Goal: Task Accomplishment & Management: Use online tool/utility

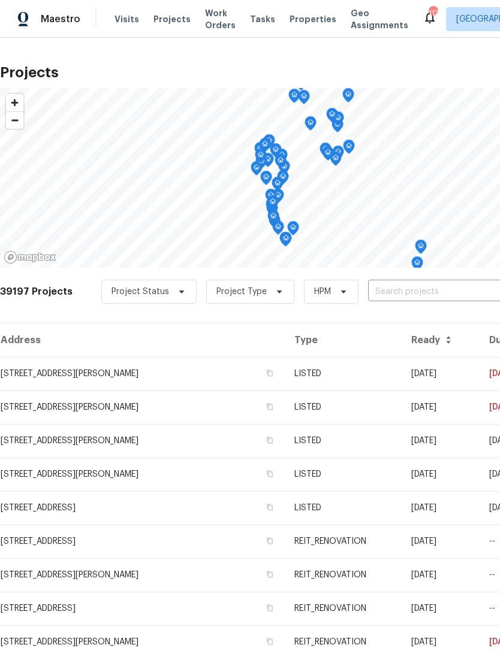
click at [431, 290] on input "text" at bounding box center [436, 292] width 137 height 19
type input "6893"
click at [396, 321] on li "[STREET_ADDRESS]" at bounding box center [409, 319] width 174 height 20
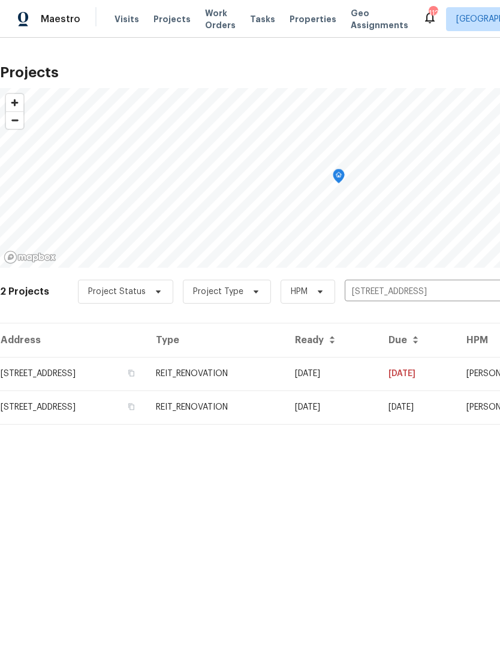
click at [285, 373] on td "REIT_RENOVATION" at bounding box center [215, 374] width 139 height 34
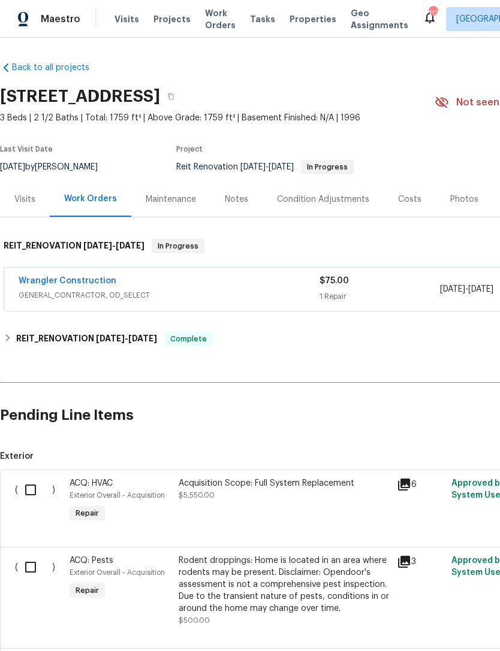
click at [384, 289] on div "$75.00 1 Repair" at bounding box center [379, 289] width 120 height 29
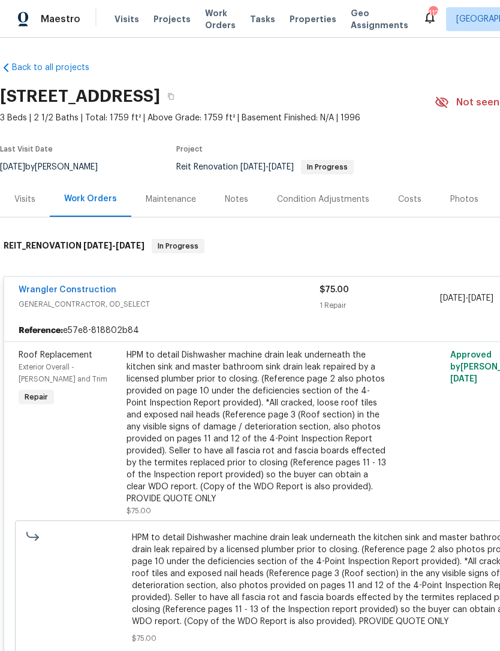
click at [232, 447] on div "HPM to detail Dishwasher machine drain leak underneath the kitchen sink and mas…" at bounding box center [257, 427] width 262 height 156
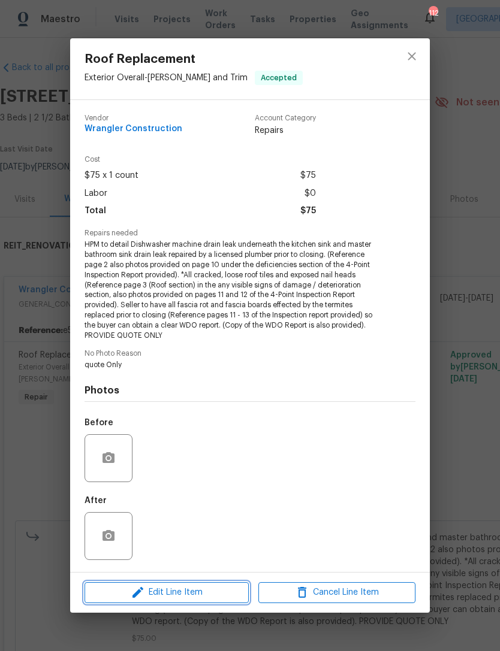
click at [183, 589] on span "Edit Line Item" at bounding box center [166, 592] width 157 height 15
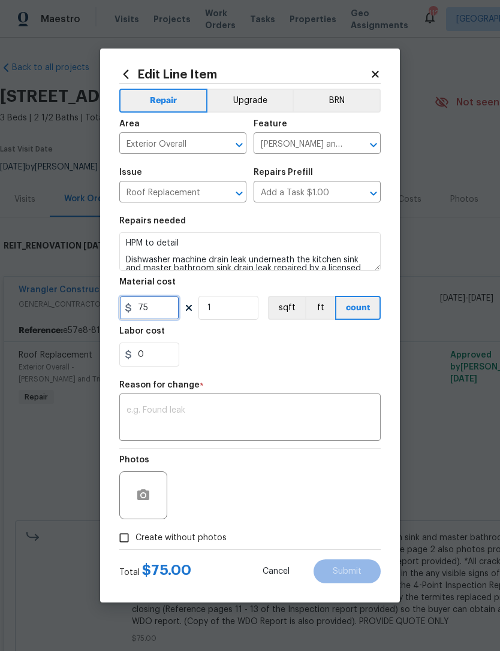
click at [170, 310] on input "75" at bounding box center [149, 308] width 60 height 24
type input "4475"
click at [258, 413] on textarea at bounding box center [249, 418] width 247 height 25
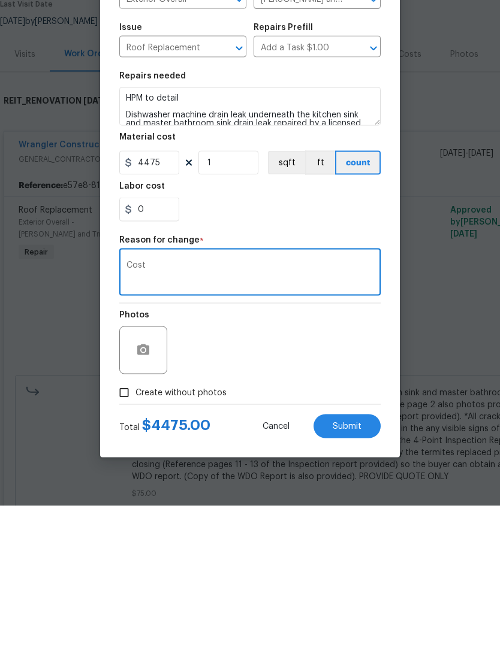
type textarea "Cost"
click at [344, 567] on span "Submit" at bounding box center [346, 571] width 29 height 9
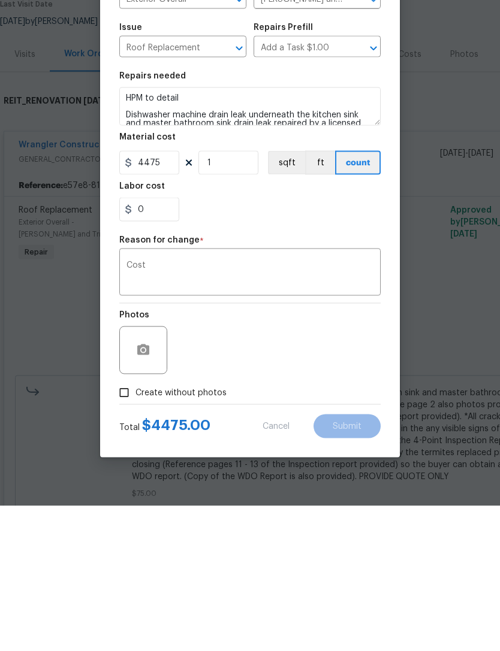
scroll to position [38, 0]
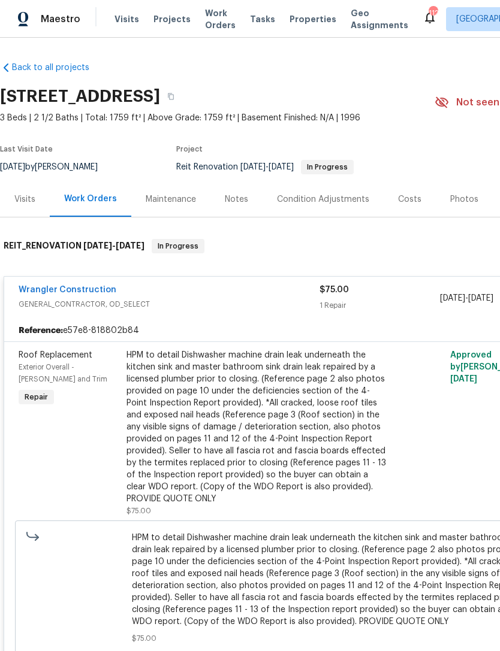
click at [254, 391] on div "HPM to detail Dishwasher machine drain leak underneath the kitchen sink and mas…" at bounding box center [257, 427] width 262 height 156
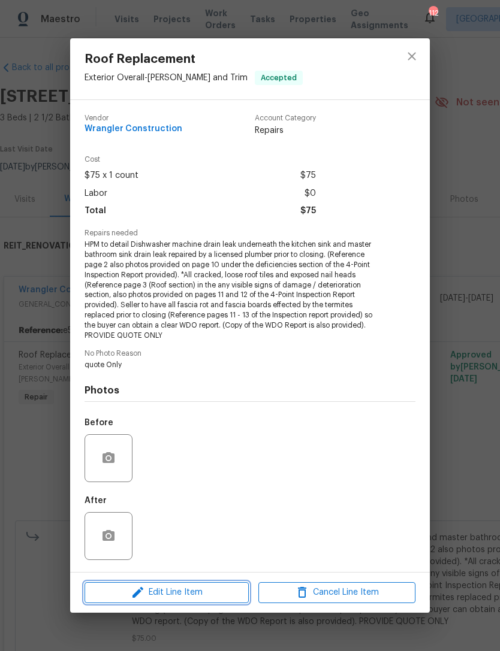
click at [211, 585] on button "Edit Line Item" at bounding box center [166, 592] width 164 height 21
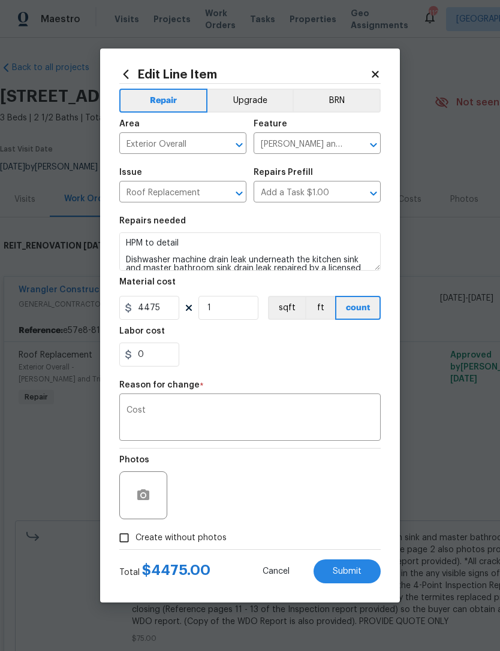
click at [374, 71] on icon at bounding box center [375, 74] width 11 height 11
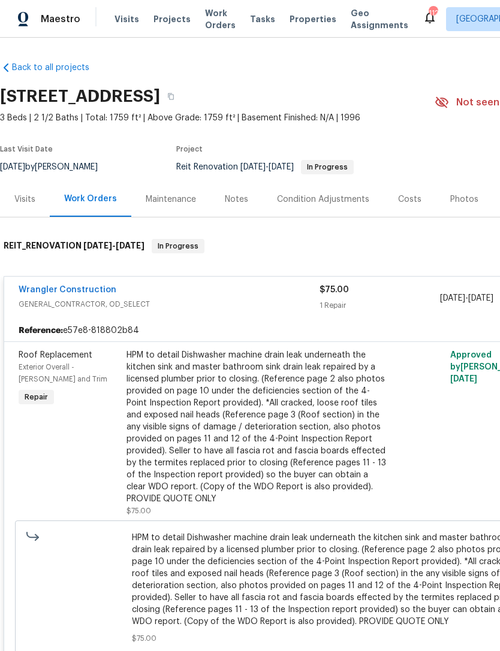
scroll to position [0, 0]
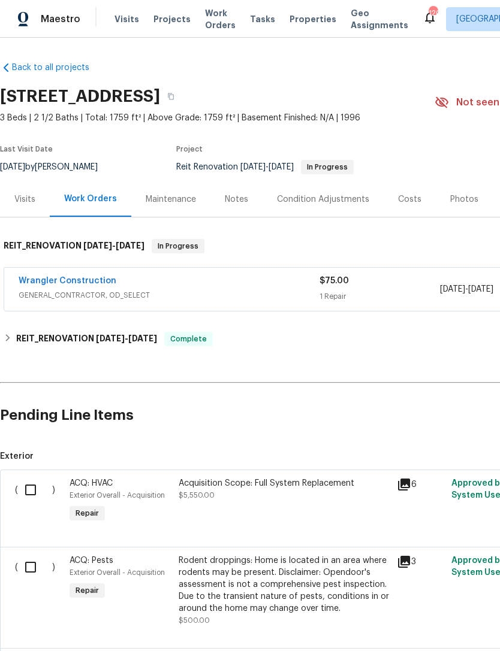
click at [212, 18] on span "Work Orders" at bounding box center [220, 19] width 31 height 24
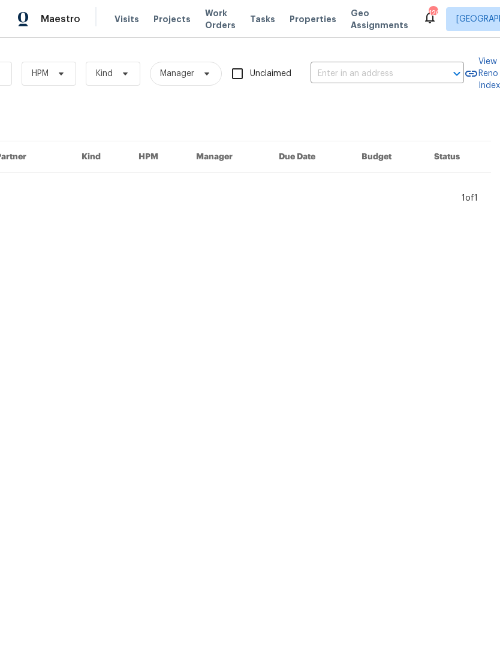
scroll to position [0, 197]
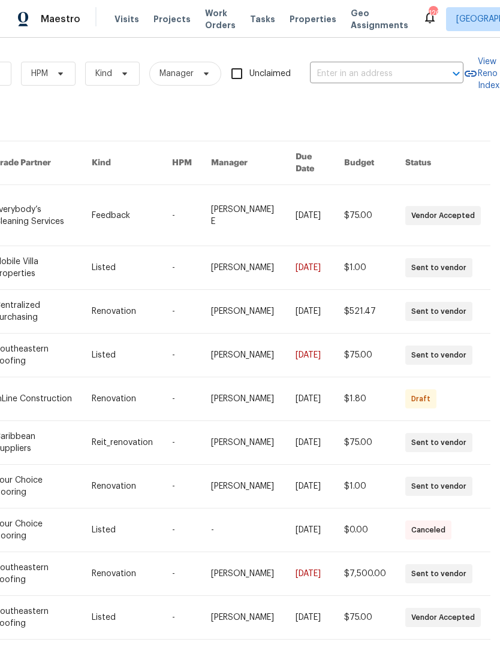
click at [376, 71] on input "text" at bounding box center [370, 74] width 120 height 19
type input "6893"
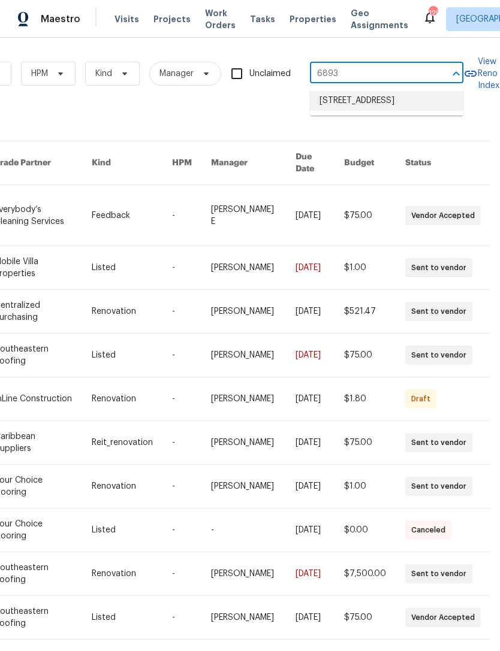
click at [371, 107] on li "6893 Sugarloaf Key St, Lake Worth, FL 33467" at bounding box center [386, 101] width 153 height 20
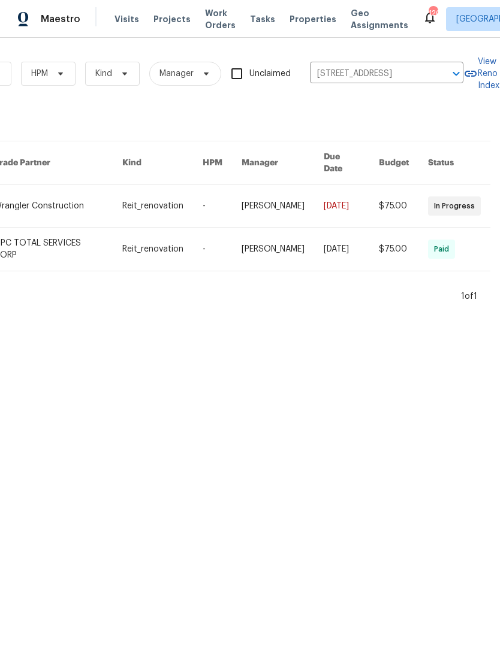
click at [294, 198] on link at bounding box center [282, 206] width 82 height 42
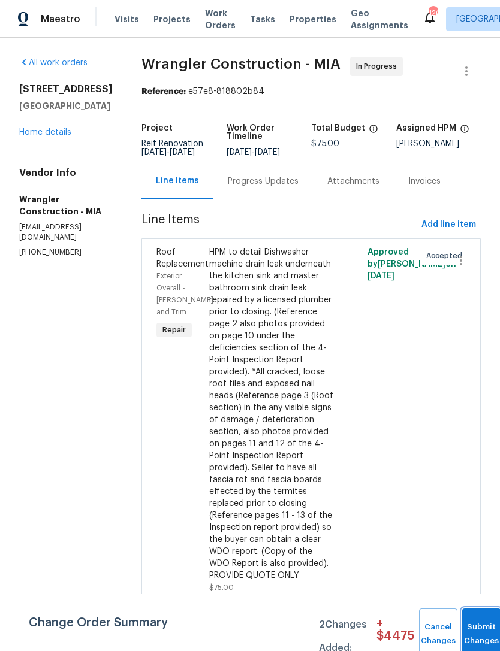
click at [468, 624] on button "Submit Changes" at bounding box center [481, 635] width 38 height 52
